Goal: Information Seeking & Learning: Learn about a topic

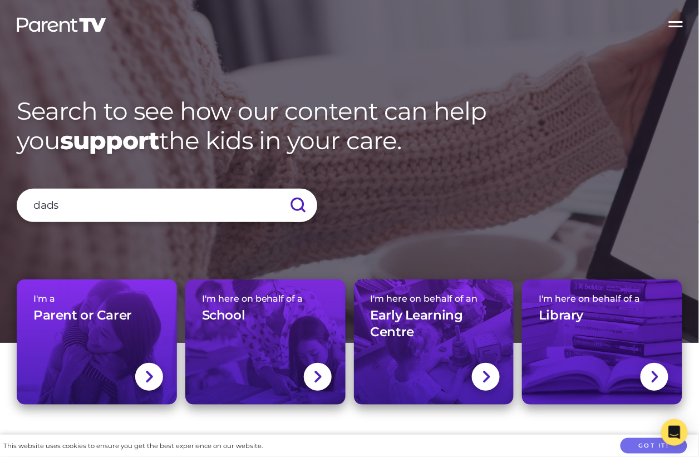
type input "dads"
click at [278, 189] on input "submit" at bounding box center [297, 205] width 39 height 33
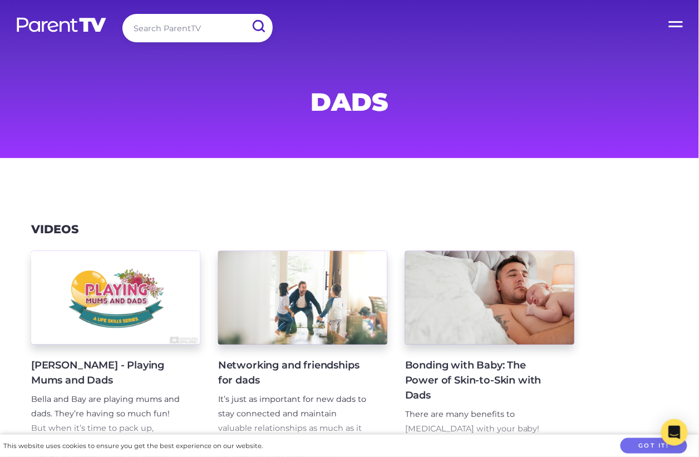
click at [183, 27] on input "search" at bounding box center [198, 28] width 150 height 28
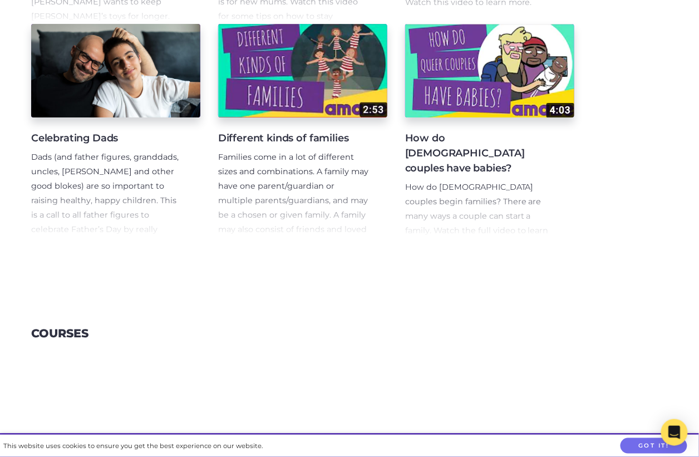
scroll to position [464, 0]
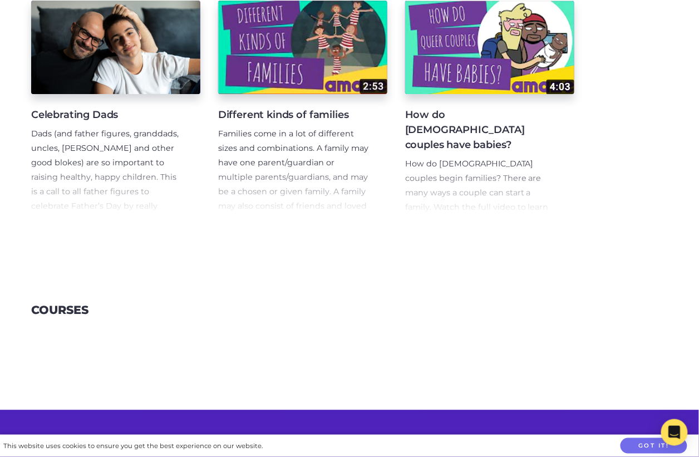
click at [117, 222] on div "[PERSON_NAME] - Playing Mums and Dads [PERSON_NAME] and [PERSON_NAME] are playi…" at bounding box center [349, 2] width 699 height 459
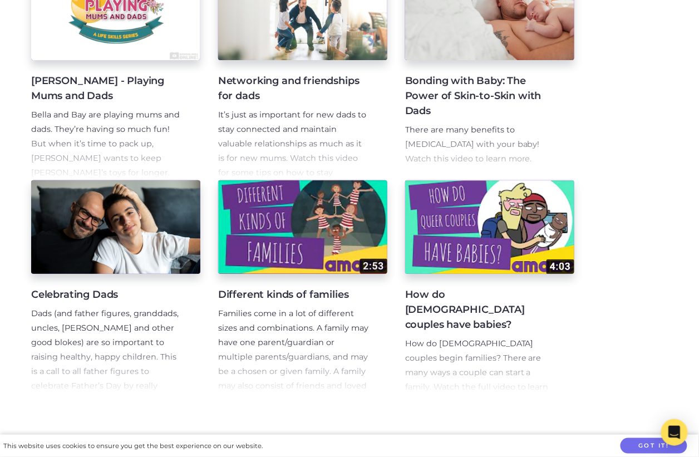
scroll to position [363, 0]
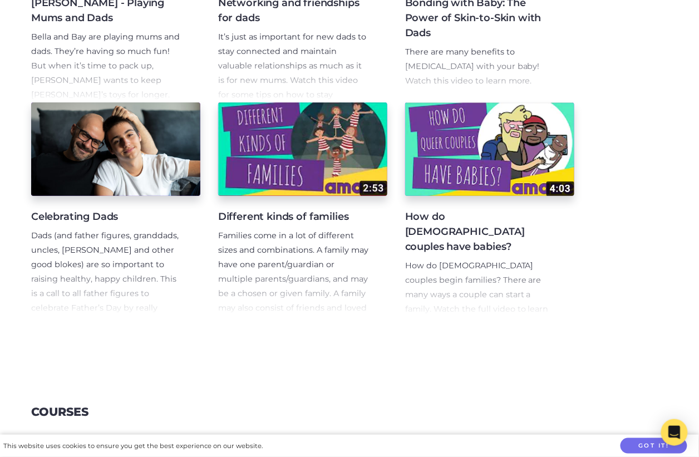
click at [139, 266] on p "Dads (and father figures, granddads, uncles, [PERSON_NAME] and other good bloke…" at bounding box center [106, 279] width 151 height 101
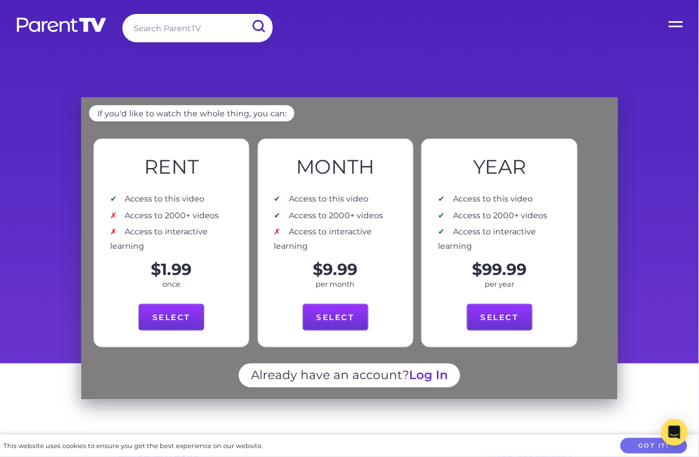
click at [678, 28] on label "Open Menu" at bounding box center [677, 22] width 45 height 45
click at [0, 0] on input "Open Menu" at bounding box center [0, 0] width 0 height 0
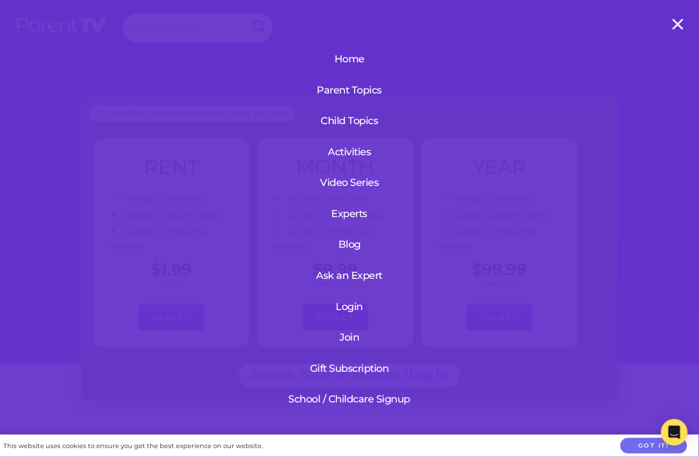
click at [357, 303] on link "Login" at bounding box center [349, 306] width 133 height 29
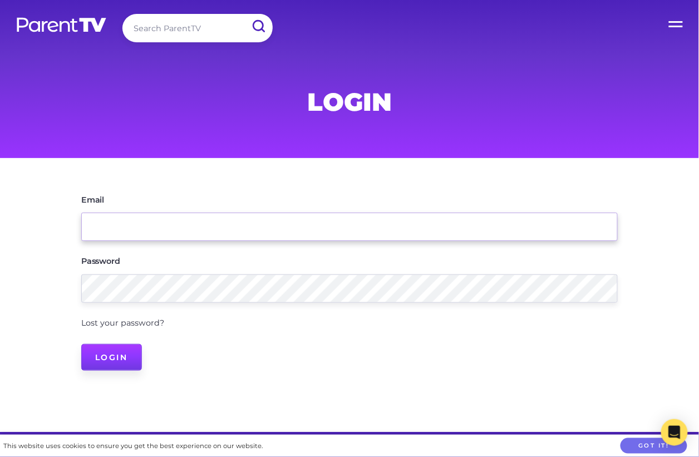
type input "[EMAIL_ADDRESS][DOMAIN_NAME]"
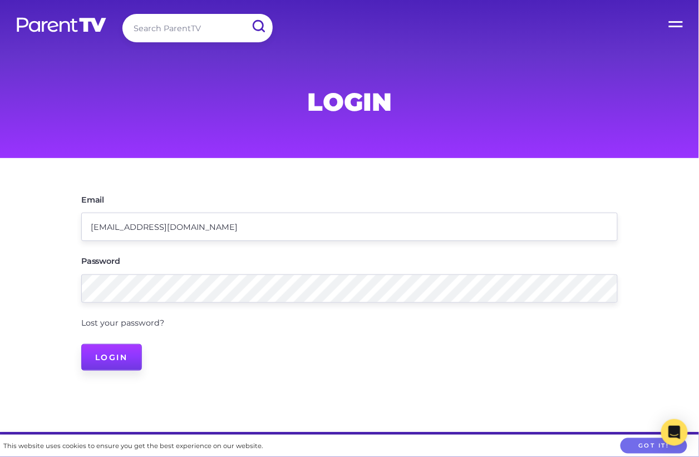
click at [124, 361] on input "Login" at bounding box center [111, 357] width 61 height 27
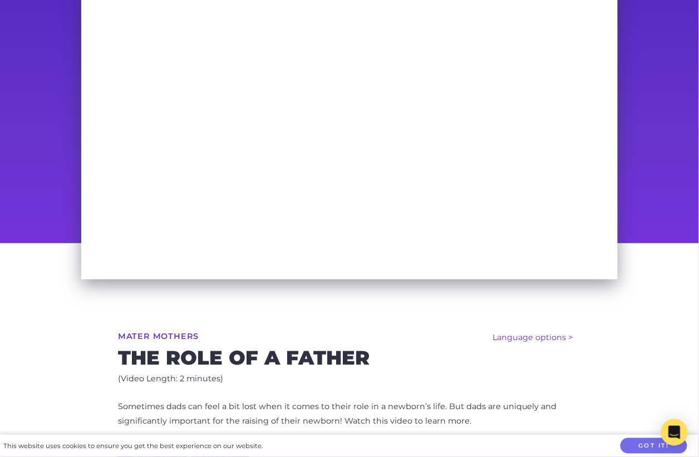
scroll to position [185, 0]
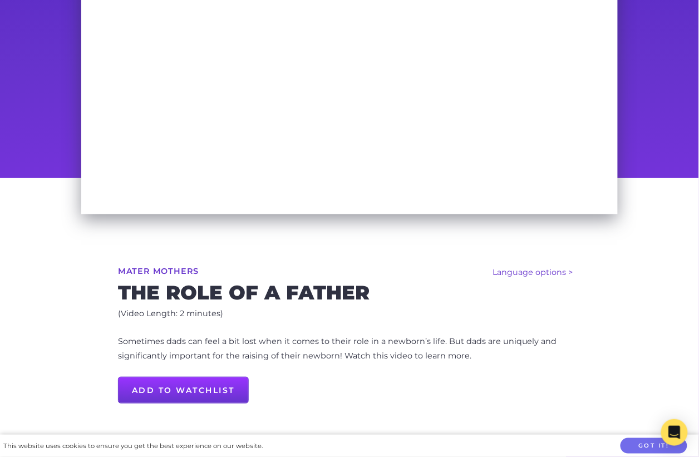
click at [290, 338] on p "Sometimes dads can feel a bit lost when it comes to their role in a newborn’s l…" at bounding box center [349, 349] width 463 height 29
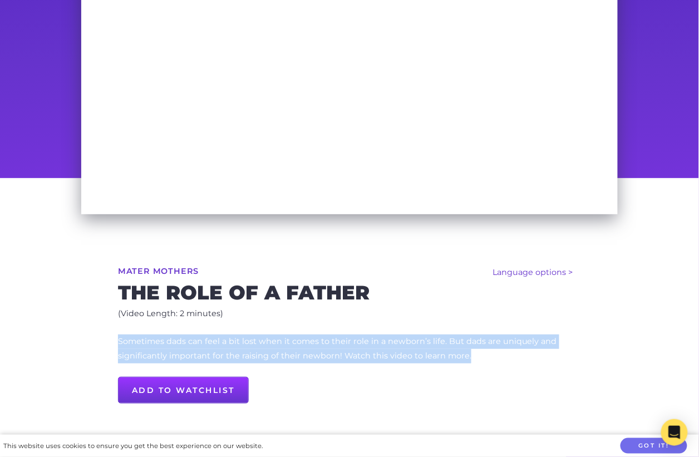
copy p "Sometimes dads can feel a bit lost when it comes to their role in a newborn’s l…"
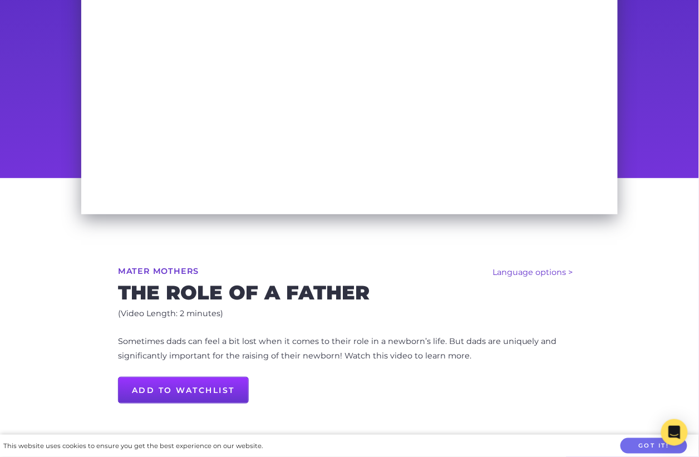
click at [200, 341] on p "Sometimes dads can feel a bit lost when it comes to their role in a newborn’s l…" at bounding box center [349, 349] width 463 height 29
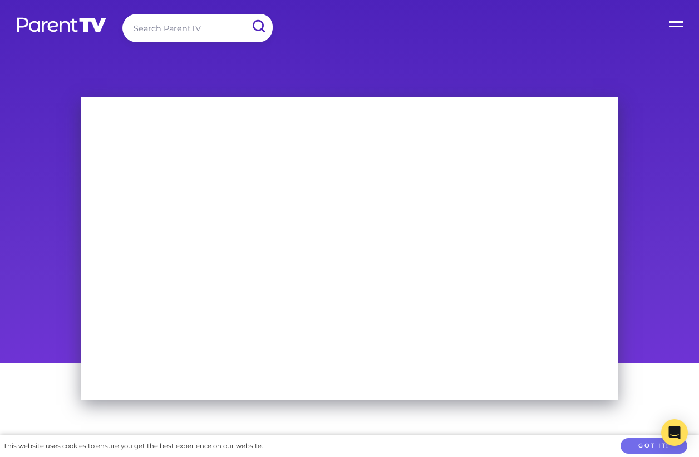
scroll to position [52, 0]
